Goal: Find specific page/section: Find specific page/section

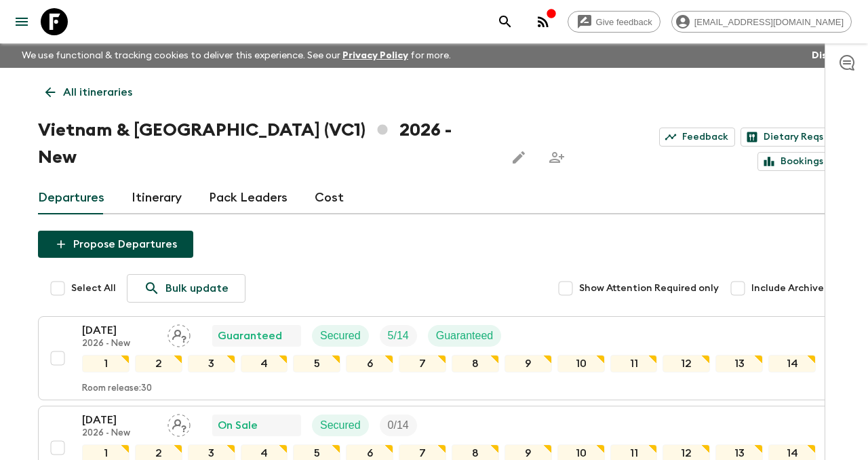
click at [46, 92] on icon at bounding box center [50, 92] width 10 height 10
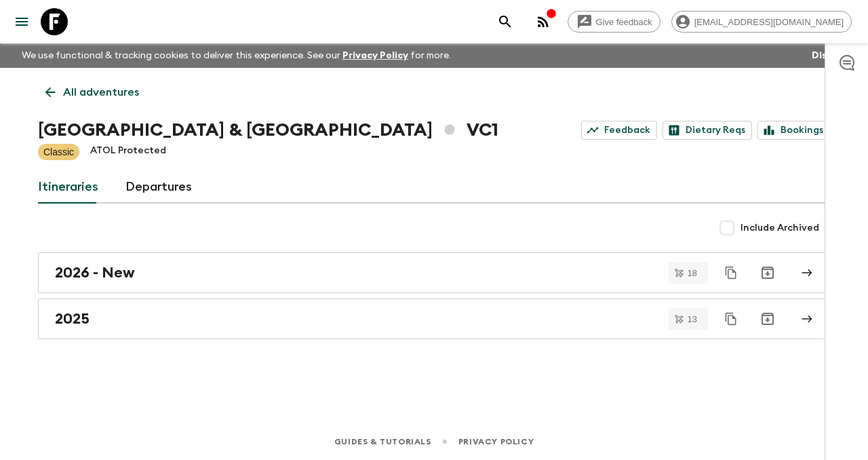
click at [551, 16] on icon "button" at bounding box center [543, 22] width 16 height 16
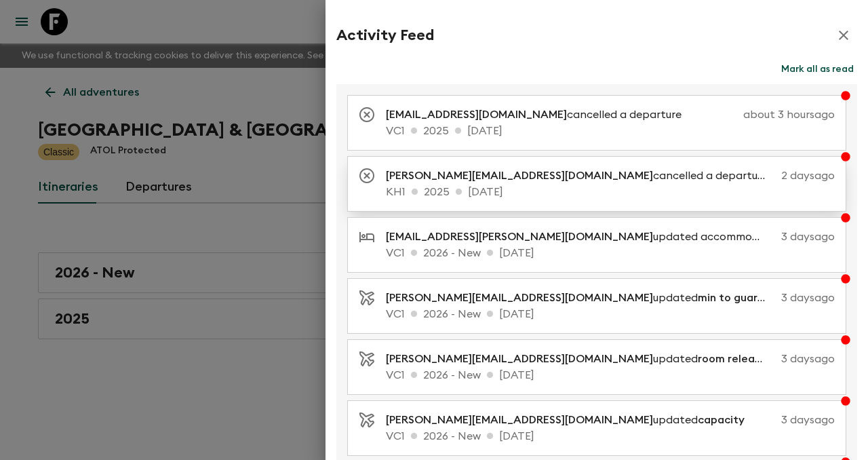
click at [584, 173] on p "[PERSON_NAME][EMAIL_ADDRESS][DOMAIN_NAME] cancelled a departure" at bounding box center [581, 176] width 390 height 16
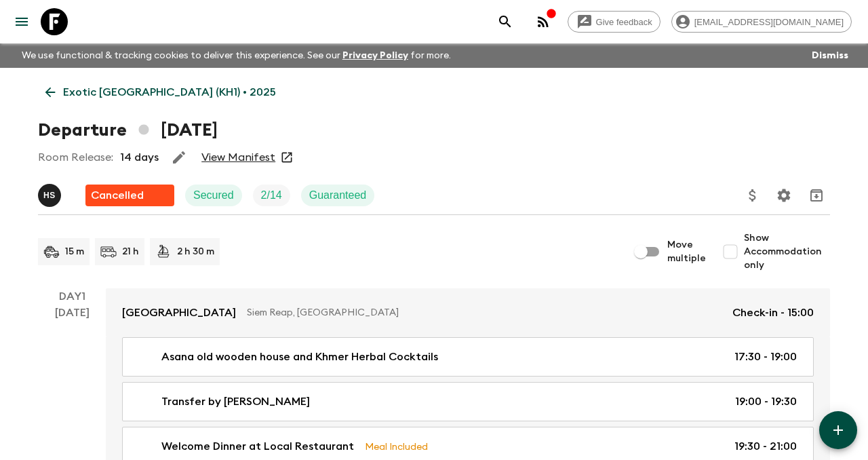
click at [253, 155] on link "View Manifest" at bounding box center [238, 158] width 74 height 14
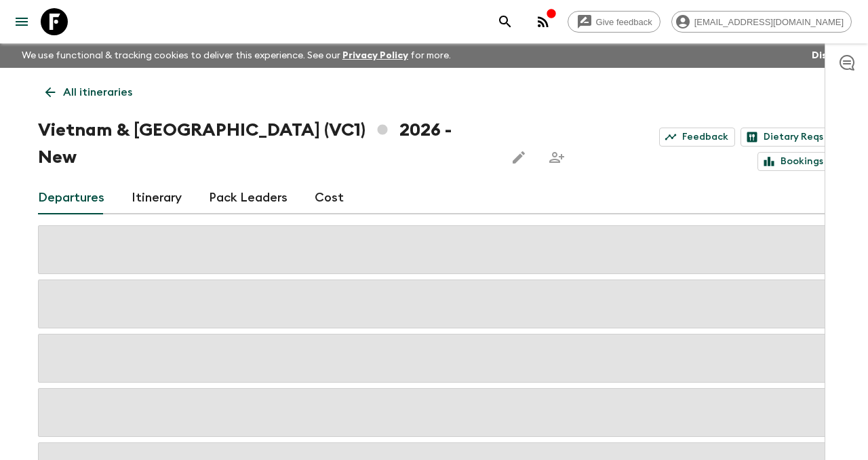
click at [56, 95] on icon at bounding box center [50, 92] width 15 height 15
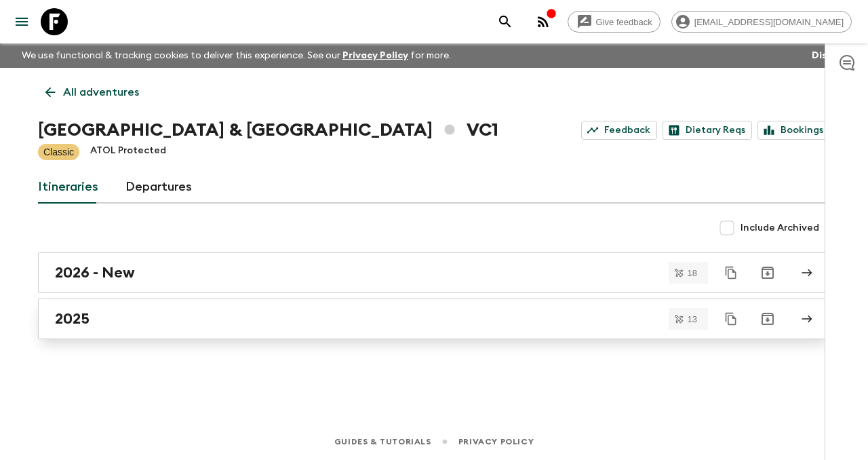
click at [81, 316] on h2 "2025" at bounding box center [72, 319] width 35 height 18
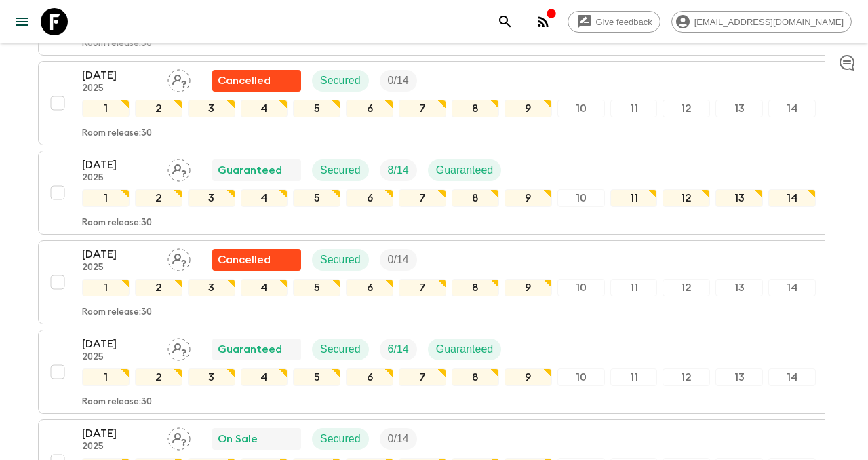
scroll to position [312, 0]
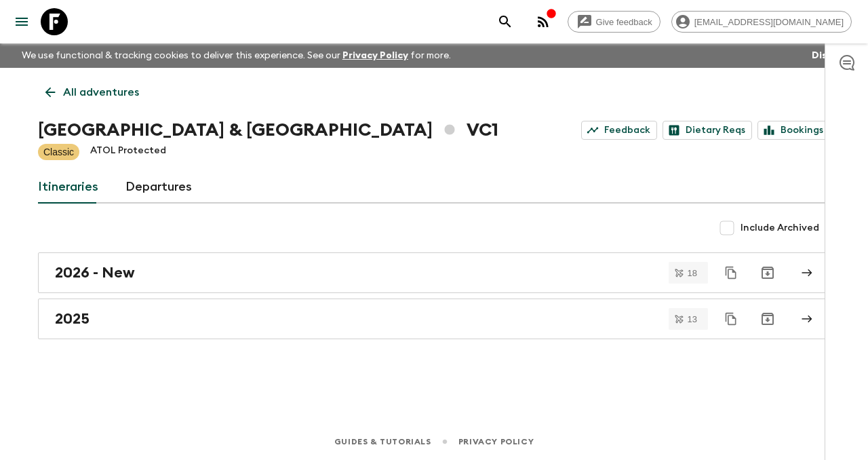
click at [52, 100] on link "All adventures" at bounding box center [92, 92] width 109 height 27
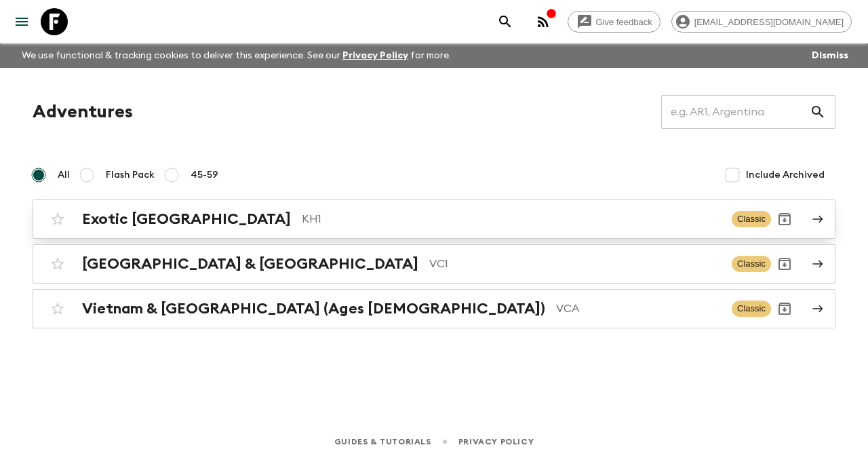
click at [302, 227] on p "KH1" at bounding box center [511, 219] width 419 height 16
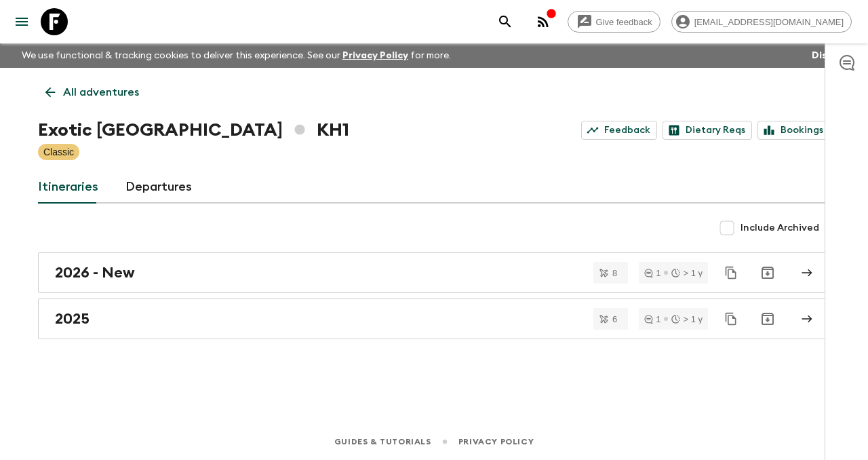
click at [132, 298] on div "2026 - New 8 1 > 1 y 2025 6 1 > 1 y" at bounding box center [434, 295] width 792 height 87
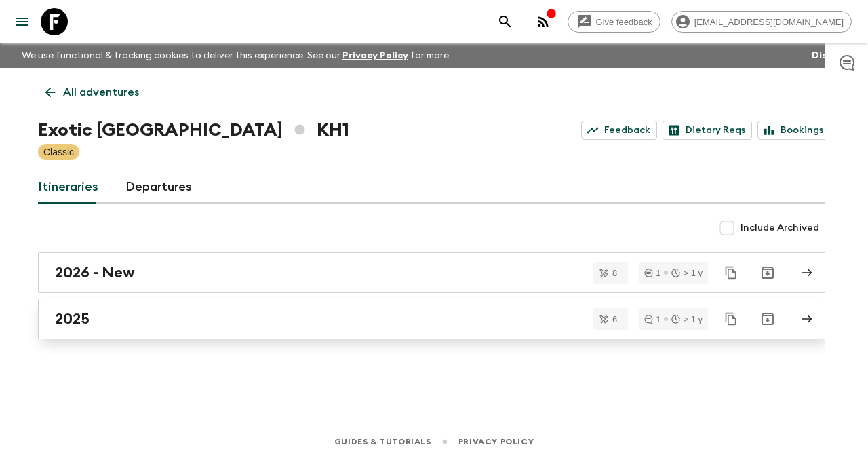
click at [119, 322] on div "2025" at bounding box center [421, 319] width 732 height 18
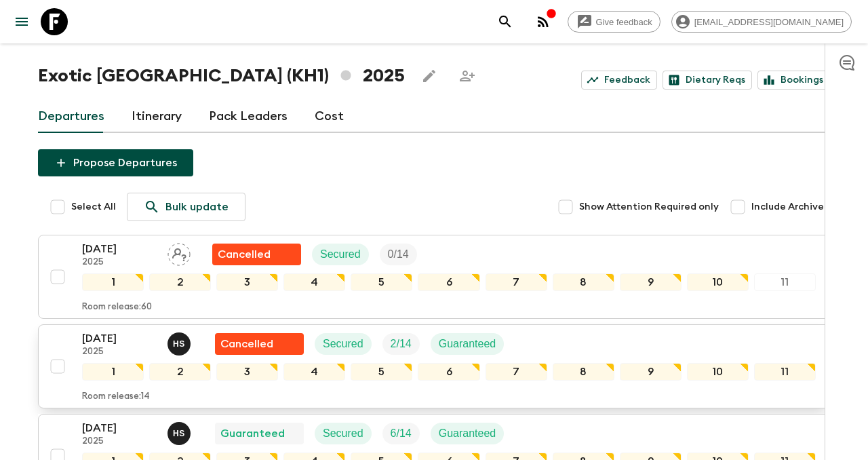
scroll to position [48, 0]
